Goal: Information Seeking & Learning: Learn about a topic

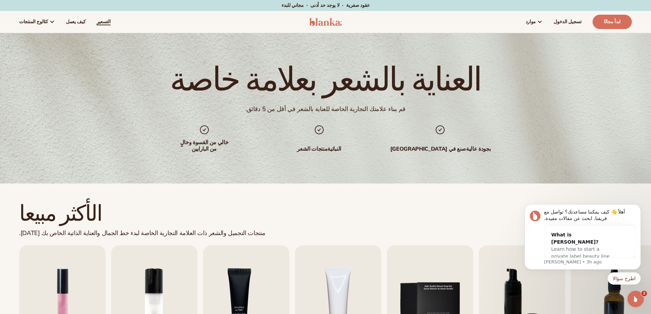
click at [97, 19] on font "التسعير" at bounding box center [104, 21] width 14 height 6
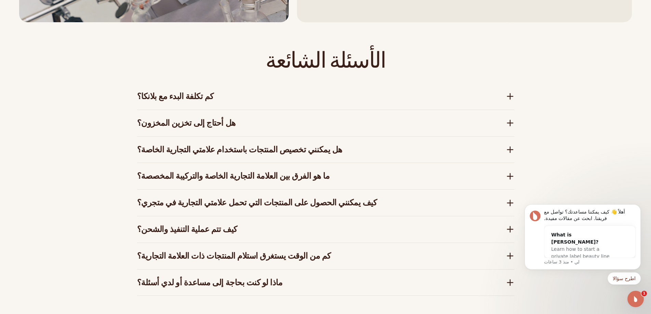
scroll to position [1093, 0]
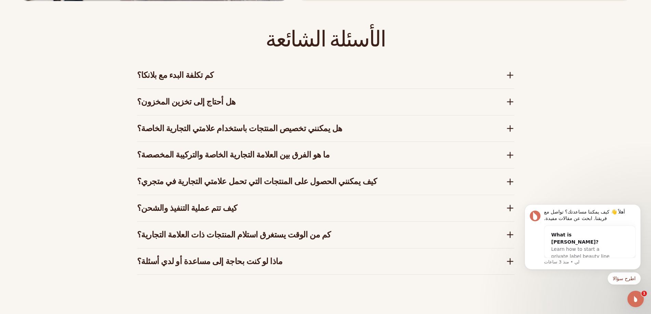
click at [161, 80] on font "كم تكلفة البدء مع بلانكا؟" at bounding box center [175, 75] width 77 height 11
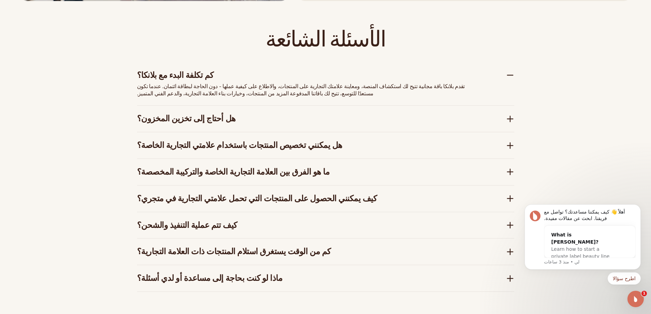
click at [175, 77] on font "كم تكلفة البدء مع بلانكا؟" at bounding box center [175, 75] width 77 height 11
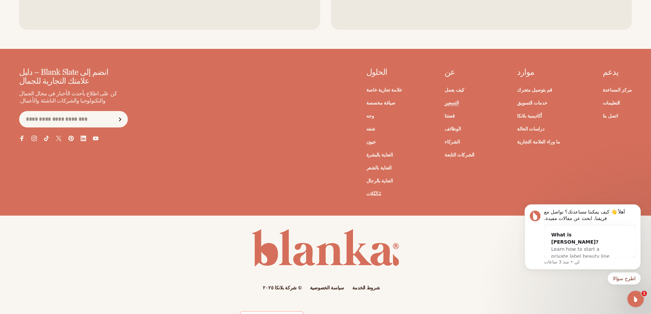
scroll to position [1524, 0]
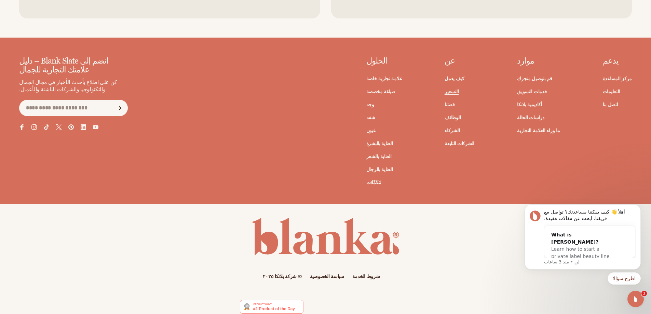
click at [56, 124] on icon at bounding box center [59, 127] width 6 height 6
click at [34, 126] on icon at bounding box center [34, 127] width 3 height 3
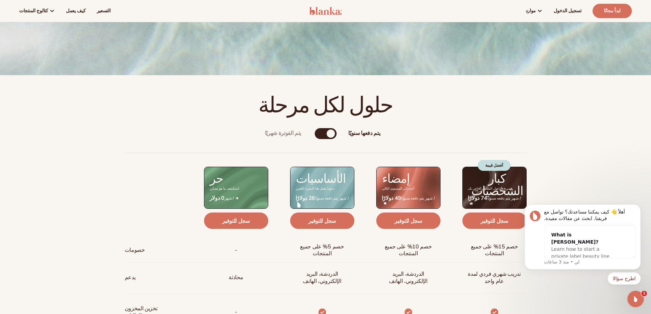
scroll to position [192, 0]
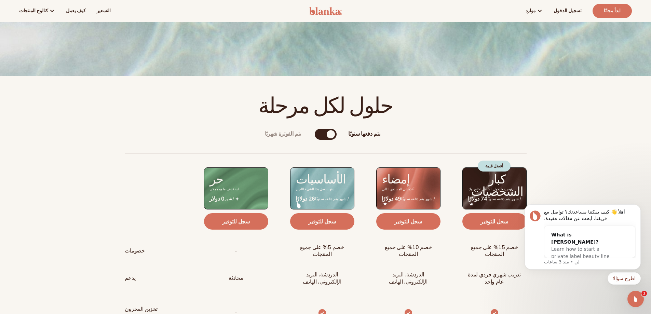
click at [332, 138] on div "يتم دفعها سنويًا" at bounding box center [331, 134] width 8 height 8
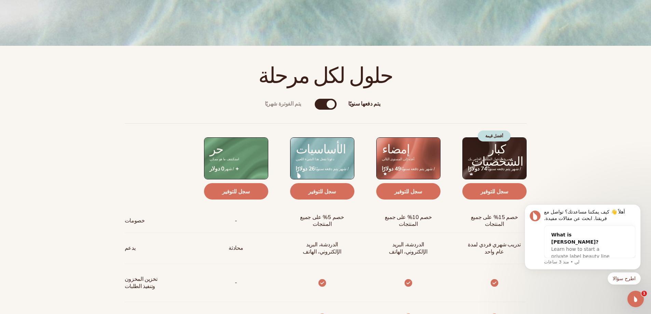
scroll to position [226, 0]
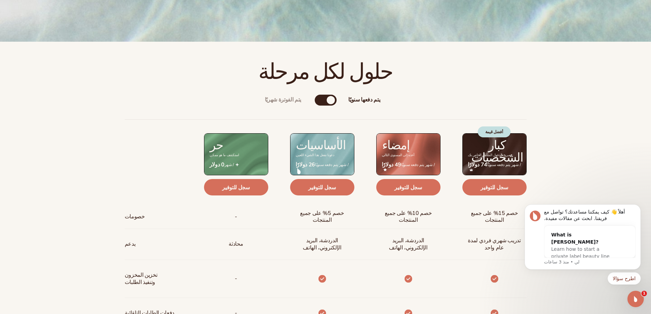
click at [323, 100] on div "يتم الفوترة شهريًا يتم دفعها سنويًا" at bounding box center [326, 100] width 22 height 11
drag, startPoint x: 329, startPoint y: 102, endPoint x: 313, endPoint y: 103, distance: 16.8
click at [313, 103] on div "يتم الفوترة شهريًا يتم دفعها سنويًا يتم الفوترة شهريًا يتم دفعها سنويًا خصومات …" at bounding box center [326, 314] width 440 height 460
click at [331, 99] on div "يتم دفعها سنويًا" at bounding box center [331, 100] width 8 height 8
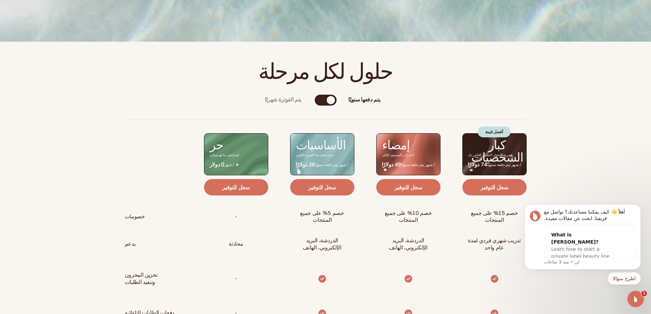
click at [363, 101] on font "يتم دفعها سنويًا" at bounding box center [364, 100] width 32 height 8
click at [320, 99] on div "يتم الفوترة شهريًا" at bounding box center [319, 100] width 8 height 8
click at [288, 99] on font "يتم الفوترة شهريًا" at bounding box center [283, 100] width 37 height 8
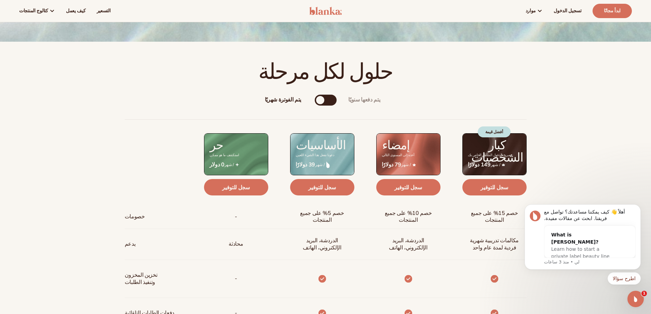
click at [321, 100] on div "يتم الفوترة شهريًا" at bounding box center [320, 100] width 8 height 8
click at [329, 98] on div "يتم دفعها سنويًا" at bounding box center [332, 100] width 8 height 8
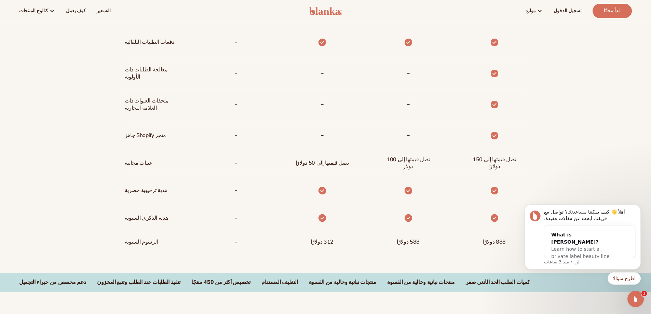
scroll to position [465, 0]
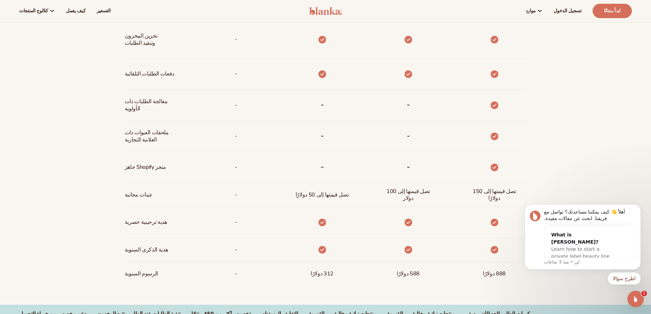
click at [322, 275] on font "312 دولارًا" at bounding box center [321, 274] width 23 height 8
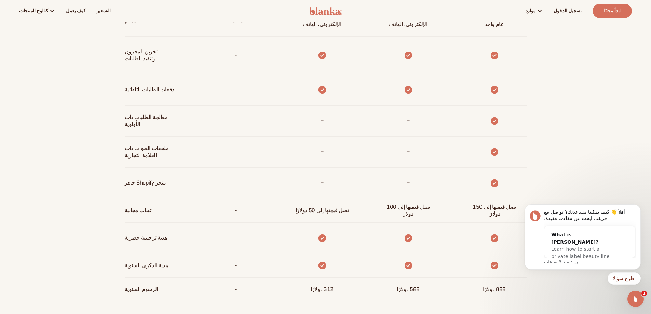
scroll to position [444, 0]
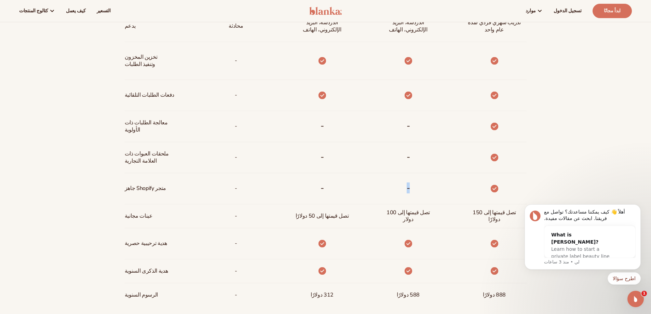
drag, startPoint x: 410, startPoint y: 189, endPoint x: 404, endPoint y: 190, distance: 6.2
click at [404, 190] on div "-" at bounding box center [408, 188] width 14 height 31
drag, startPoint x: 407, startPoint y: 186, endPoint x: 412, endPoint y: 187, distance: 5.1
click at [412, 187] on div "-" at bounding box center [408, 188] width 14 height 31
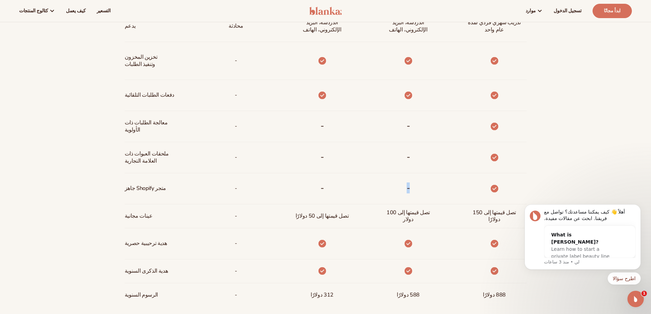
click at [412, 187] on div "-" at bounding box center [408, 188] width 14 height 31
click at [497, 65] on icon at bounding box center [494, 61] width 8 height 8
click at [152, 193] on span "متجر Shopify جاهز" at bounding box center [146, 188] width 42 height 13
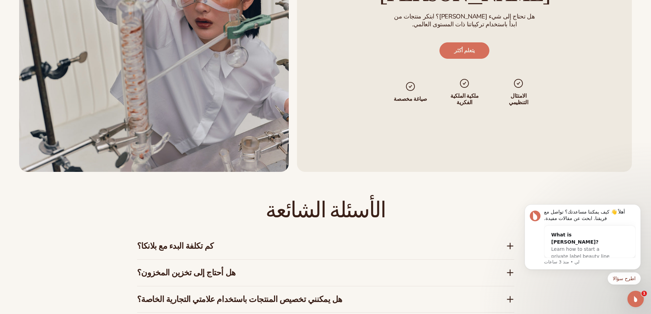
scroll to position [1127, 0]
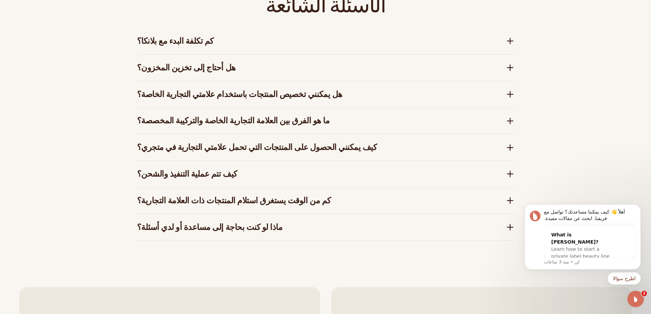
click at [284, 95] on font "هل يمكنني تخصيص المنتجات باستخدام علامتي التجارية الخاصة؟" at bounding box center [239, 94] width 205 height 11
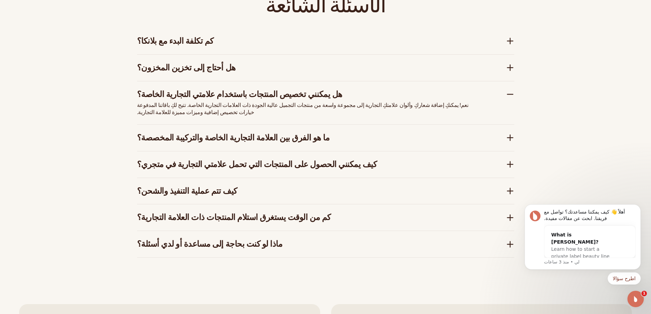
click at [514, 94] on div "الأسئلة الشائعة كم تكلفة البدء مع بلانكا؟ تقدم بلانكا باقة مجانية تتيح لك استكش…" at bounding box center [325, 126] width 415 height 318
click at [511, 94] on icon at bounding box center [510, 94] width 8 height 8
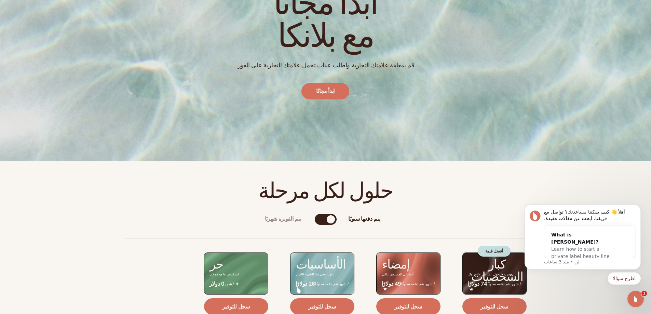
scroll to position [0, 0]
